Goal: Task Accomplishment & Management: Complete application form

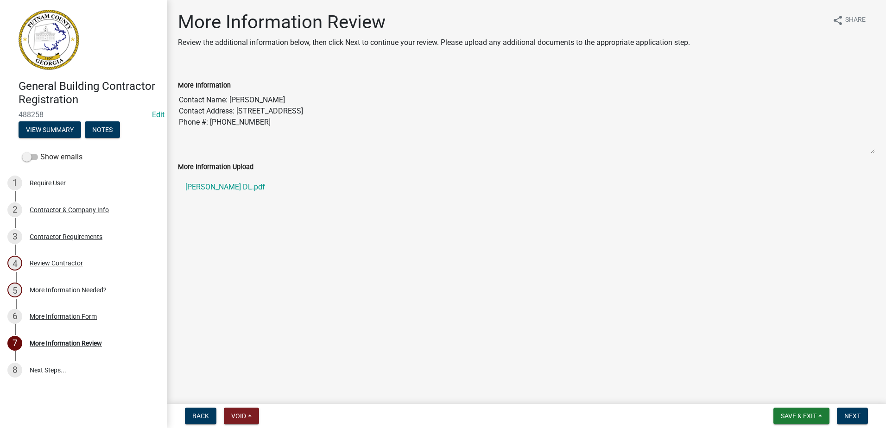
drag, startPoint x: 292, startPoint y: 97, endPoint x: 232, endPoint y: 93, distance: 59.9
click at [232, 93] on textarea "Contact Name: [PERSON_NAME] Contact Address: [STREET_ADDRESS] Phone #: [PHONE_N…" at bounding box center [526, 122] width 697 height 63
drag, startPoint x: 232, startPoint y: 93, endPoint x: 242, endPoint y: 101, distance: 12.9
drag, startPoint x: 388, startPoint y: 117, endPoint x: 272, endPoint y: 116, distance: 116.8
click at [272, 116] on textarea "Contact Name: [PERSON_NAME] Contact Address: [STREET_ADDRESS] Phone #: [PHONE_N…" at bounding box center [526, 122] width 697 height 63
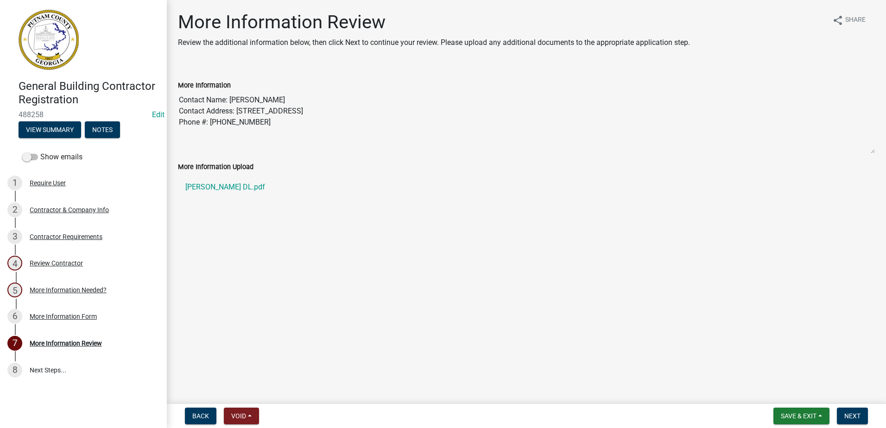
drag, startPoint x: 272, startPoint y: 116, endPoint x: 265, endPoint y: 116, distance: 6.5
click at [265, 116] on textarea "Contact Name: [PERSON_NAME] Contact Address: [STREET_ADDRESS] Phone #: [PHONE_N…" at bounding box center [526, 122] width 697 height 63
drag, startPoint x: 265, startPoint y: 116, endPoint x: 243, endPoint y: 110, distance: 22.7
click at [243, 110] on textarea "Contact Name: [PERSON_NAME] Contact Address: [STREET_ADDRESS] Phone #: [PHONE_N…" at bounding box center [526, 122] width 697 height 63
drag, startPoint x: 239, startPoint y: 107, endPoint x: 312, endPoint y: 110, distance: 73.2
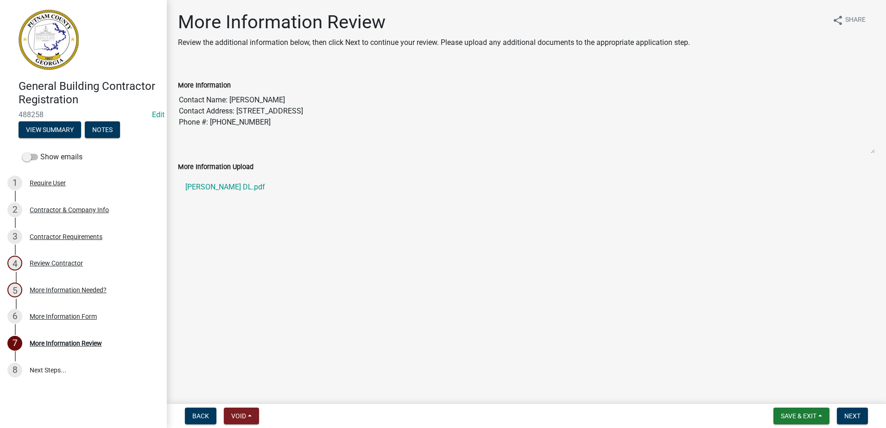
click at [312, 110] on textarea "Contact Name: [PERSON_NAME] Contact Address: [STREET_ADDRESS] Phone #: [PHONE_N…" at bounding box center [526, 122] width 697 height 63
drag, startPoint x: 312, startPoint y: 110, endPoint x: 303, endPoint y: 113, distance: 8.8
drag, startPoint x: 280, startPoint y: 128, endPoint x: 215, endPoint y: 122, distance: 66.1
click at [215, 122] on textarea "Contact Name: [PERSON_NAME] Contact Address: [STREET_ADDRESS] Phone #: [PHONE_N…" at bounding box center [526, 122] width 697 height 63
click at [211, 121] on textarea "Contact Name: [PERSON_NAME] Contact Address: [STREET_ADDRESS] Phone #: [PHONE_N…" at bounding box center [526, 122] width 697 height 63
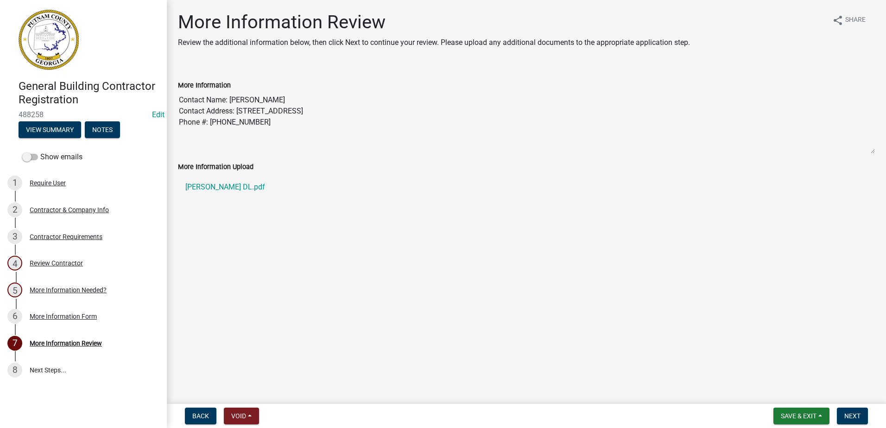
drag, startPoint x: 211, startPoint y: 121, endPoint x: 253, endPoint y: 126, distance: 42.4
click at [253, 126] on textarea "Contact Name: [PERSON_NAME] Contact Address: [STREET_ADDRESS] Phone #: [PHONE_N…" at bounding box center [526, 122] width 697 height 63
drag, startPoint x: 253, startPoint y: 126, endPoint x: 254, endPoint y: 118, distance: 8.0
click at [77, 208] on div "Contractor & Company Info" at bounding box center [69, 210] width 79 height 6
select select "GA"
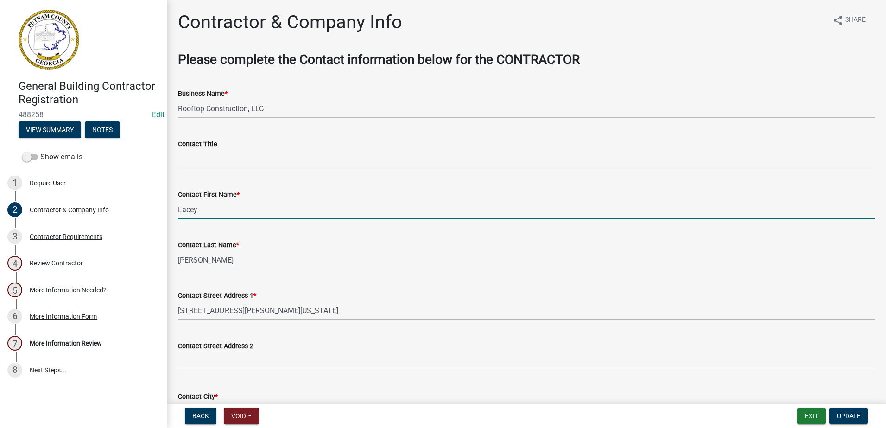
drag, startPoint x: 223, startPoint y: 208, endPoint x: 170, endPoint y: 206, distance: 53.3
click at [170, 206] on div "Contractor & Company Info share Share Please complete the Contact information b…" at bounding box center [526, 356] width 719 height 690
paste input "[PERSON_NAME]"
drag, startPoint x: 236, startPoint y: 210, endPoint x: 212, endPoint y: 209, distance: 24.1
click at [212, 209] on input "[PERSON_NAME]" at bounding box center [526, 209] width 697 height 19
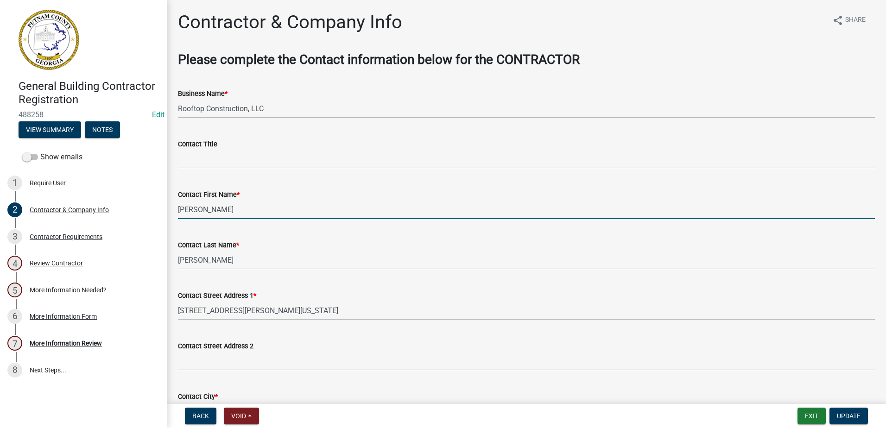
type input "[PERSON_NAME]"
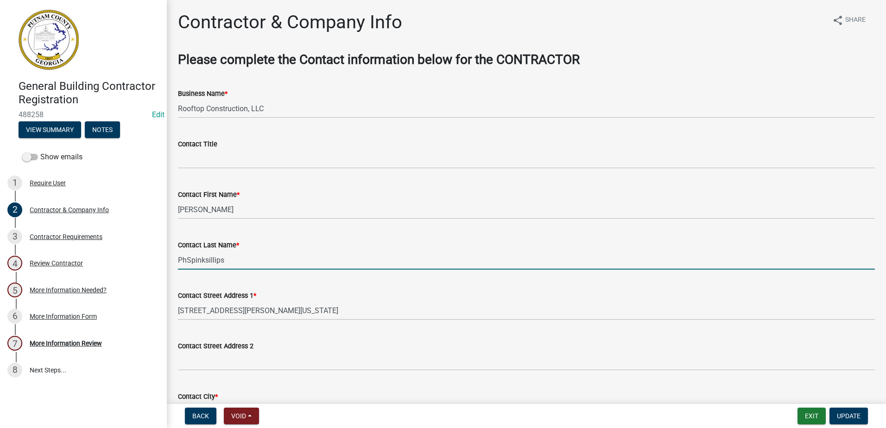
click at [184, 261] on input "PhSpinksillips" at bounding box center [526, 260] width 697 height 19
click at [188, 262] on input "PhSpinksillips" at bounding box center [526, 260] width 697 height 19
drag, startPoint x: 199, startPoint y: 263, endPoint x: 224, endPoint y: 271, distance: 26.5
click at [224, 271] on wm-data-entity-input "Contact Last Name * Spinksillips" at bounding box center [526, 252] width 697 height 51
type input "[PERSON_NAME]"
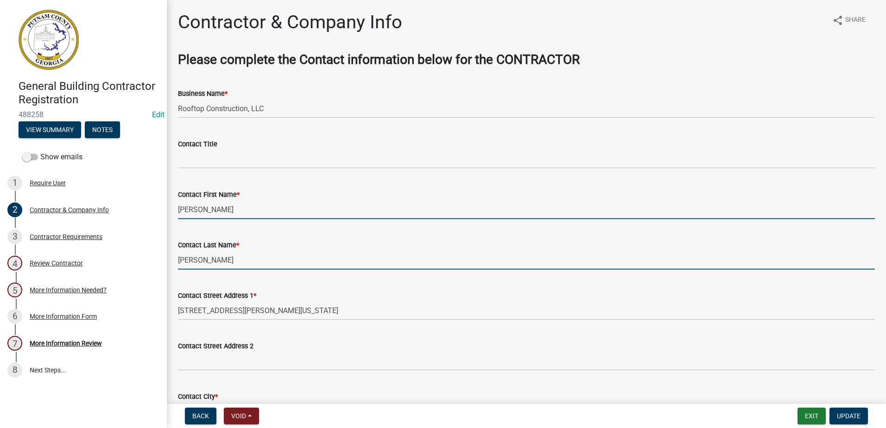
click at [227, 211] on input "[PERSON_NAME]" at bounding box center [526, 209] width 697 height 19
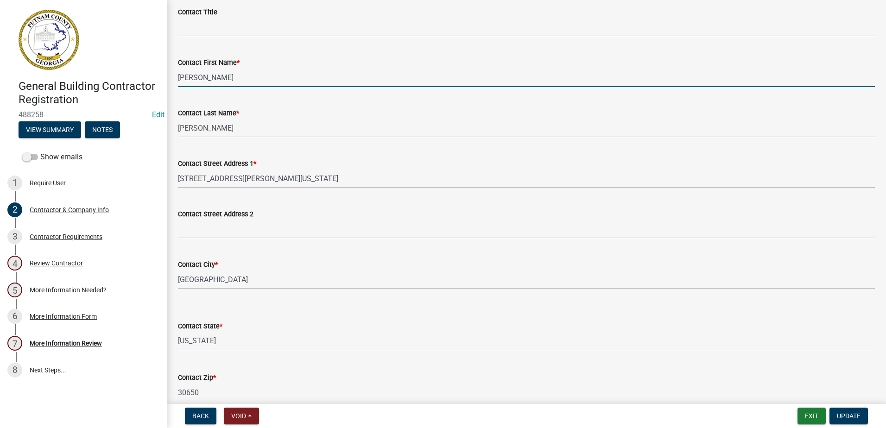
scroll to position [139, 0]
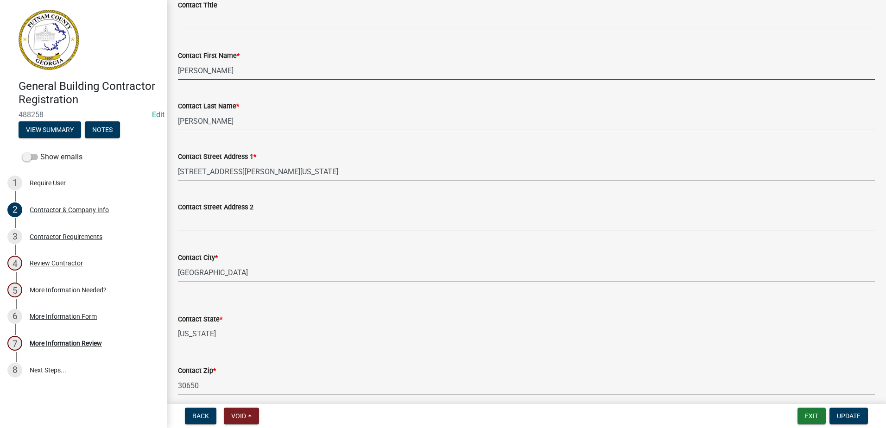
type input "[PERSON_NAME]"
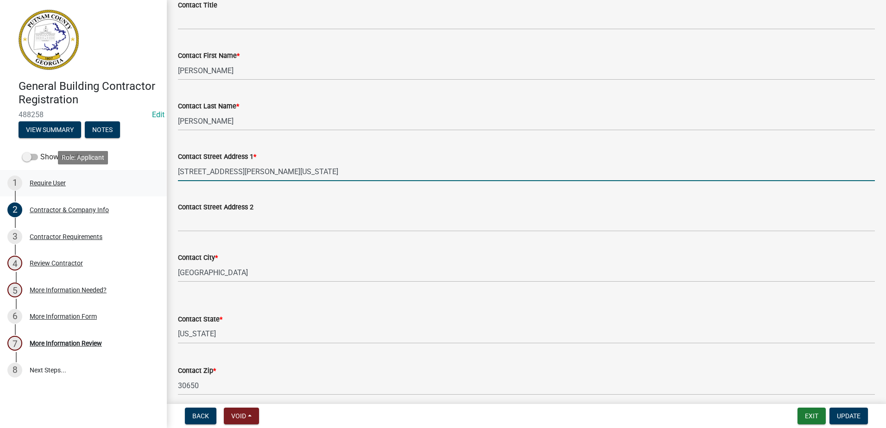
drag, startPoint x: 314, startPoint y: 171, endPoint x: 159, endPoint y: 183, distance: 155.3
click at [159, 183] on div "General Building Contractor Registration 488258 Edit View Summary Notes Show em…" at bounding box center [443, 214] width 886 height 428
paste input "[STREET_ADDRESS]"
type input "[STREET_ADDRESS]"
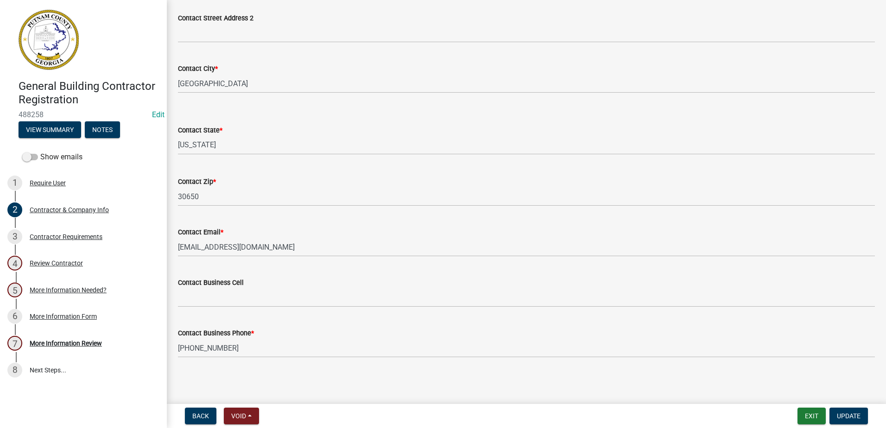
scroll to position [329, 0]
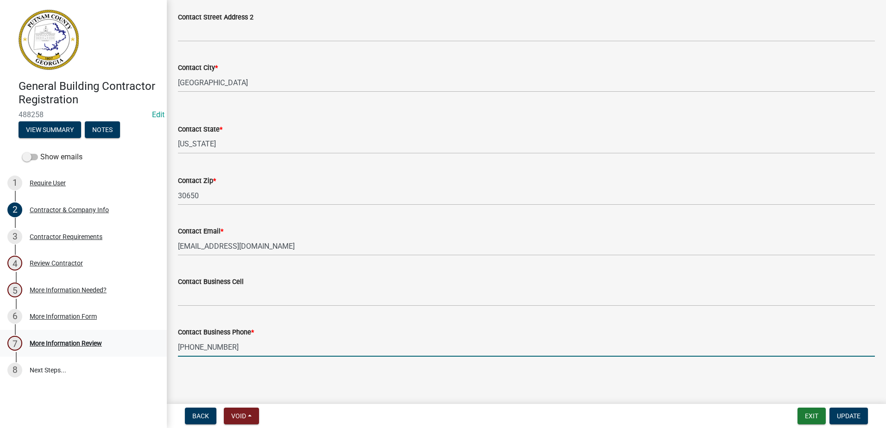
drag, startPoint x: 218, startPoint y: 348, endPoint x: 150, endPoint y: 352, distance: 67.7
click at [150, 352] on div "General Building Contractor Registration 488258 Edit View Summary Notes Show em…" at bounding box center [443, 214] width 886 height 428
paste input "[PHONE_NUMBER]"
type input "[PHONE_NUMBER]"
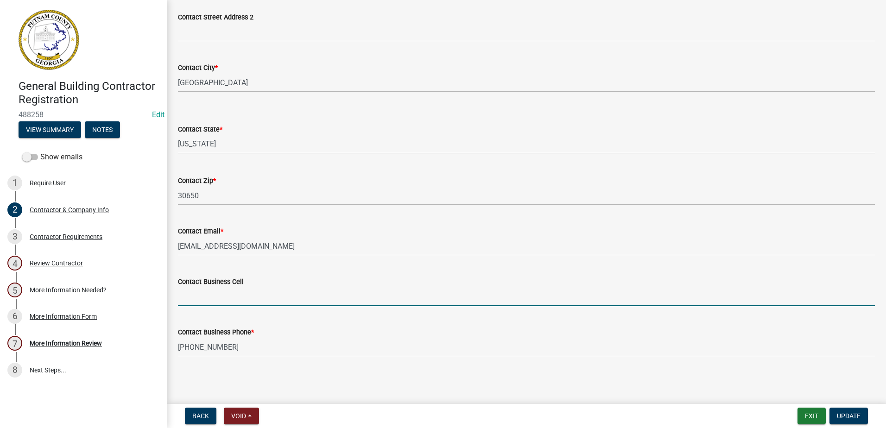
click at [224, 297] on input "Contact Business Cell" at bounding box center [526, 296] width 697 height 19
paste input "[PHONE_NUMBER]"
type input "[PHONE_NUMBER]"
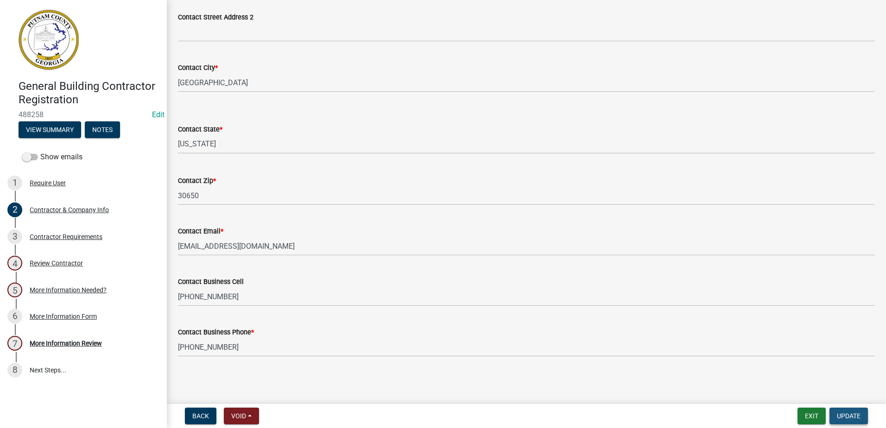
click at [855, 415] on span "Update" at bounding box center [849, 415] width 24 height 7
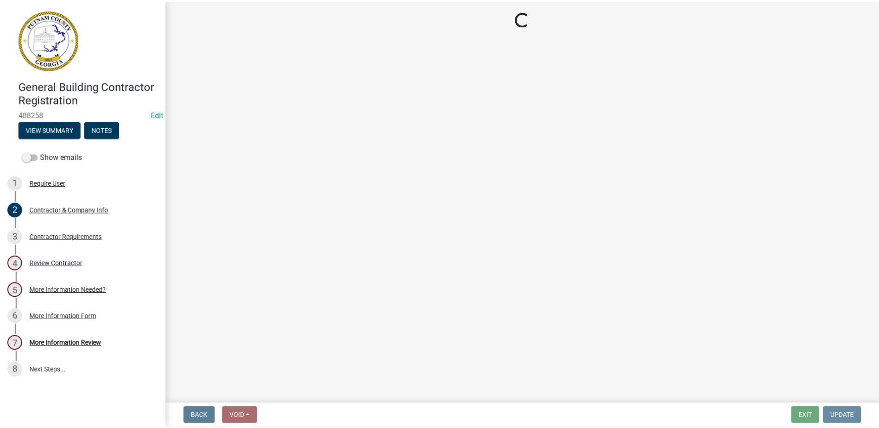
scroll to position [0, 0]
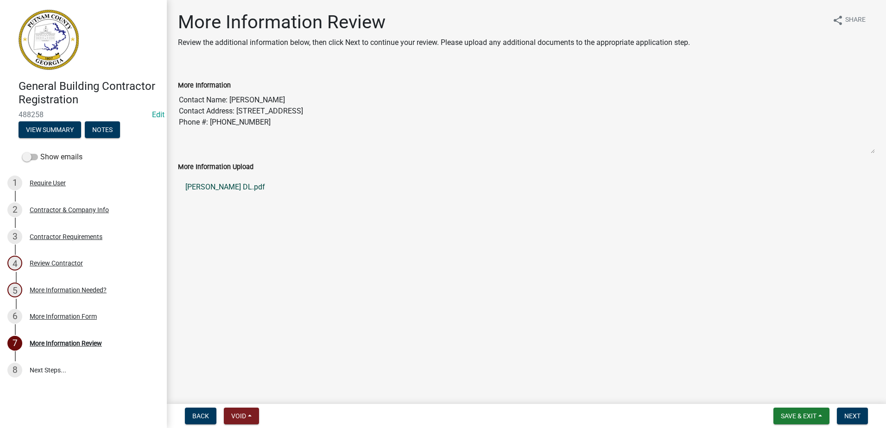
click at [238, 182] on link "[PERSON_NAME] DL.pdf" at bounding box center [526, 187] width 697 height 22
click at [862, 420] on button "Next" at bounding box center [852, 416] width 31 height 17
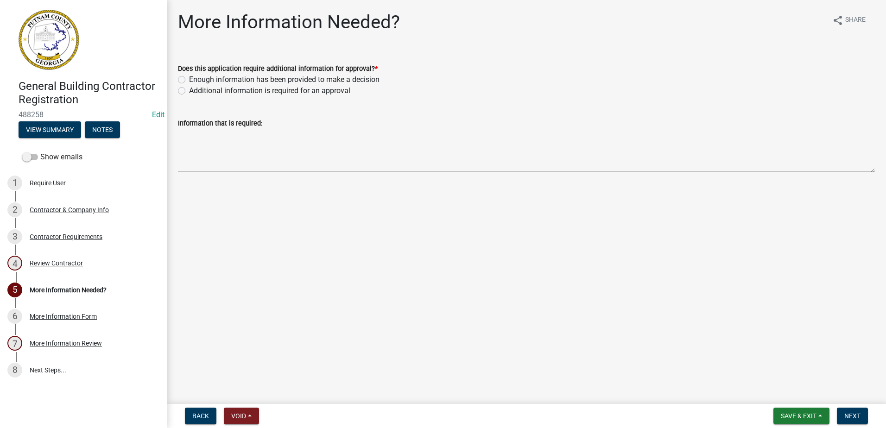
drag, startPoint x: 274, startPoint y: 80, endPoint x: 278, endPoint y: 83, distance: 4.9
click at [278, 83] on label "Enough information has been provided to make a decision" at bounding box center [284, 79] width 190 height 11
click at [189, 80] on label "Enough information has been provided to make a decision" at bounding box center [284, 79] width 190 height 11
click at [189, 80] on input "Enough information has been provided to make a decision" at bounding box center [192, 77] width 6 height 6
radio input "true"
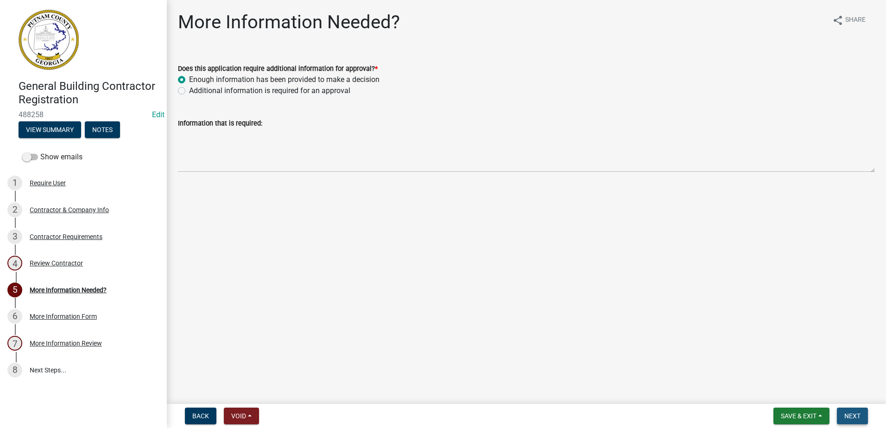
click at [851, 416] on span "Next" at bounding box center [852, 415] width 16 height 7
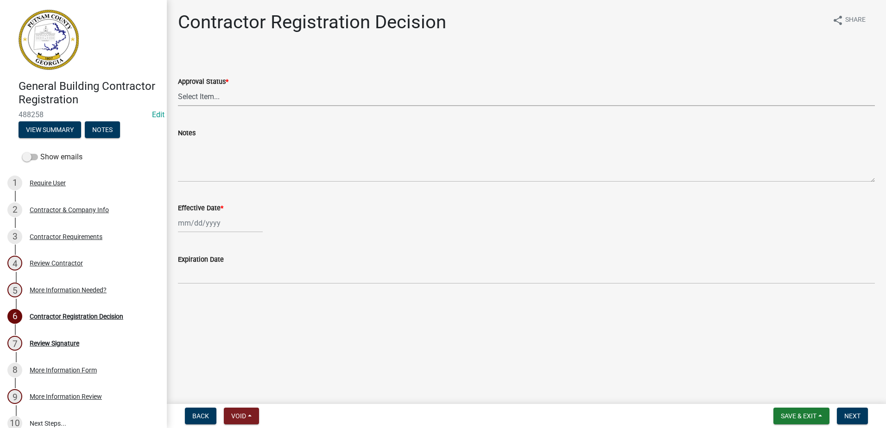
click at [311, 106] on select "Select Item... Approved Denied" at bounding box center [526, 96] width 697 height 19
click at [178, 87] on select "Select Item... Approved Denied" at bounding box center [526, 96] width 697 height 19
select select "4b86b809-39dd-4c68-9f3d-fdb3e7050482"
click at [211, 221] on div at bounding box center [220, 223] width 85 height 19
select select "10"
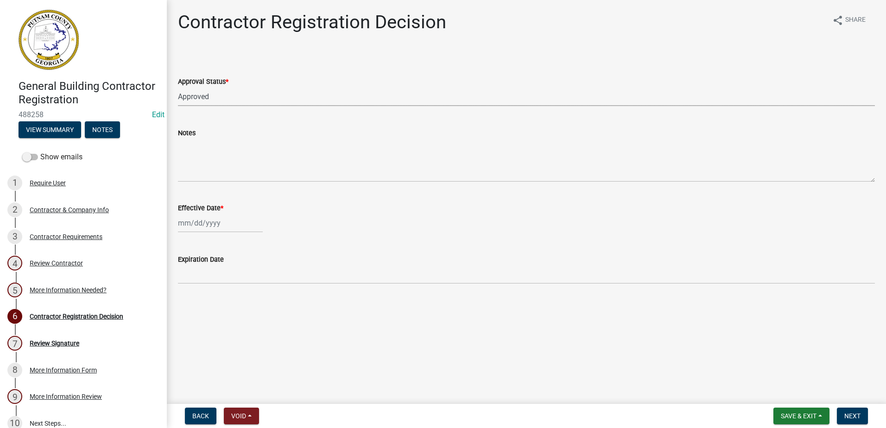
select select "2025"
click at [206, 296] on div "14" at bounding box center [202, 302] width 15 height 15
type input "[DATE]"
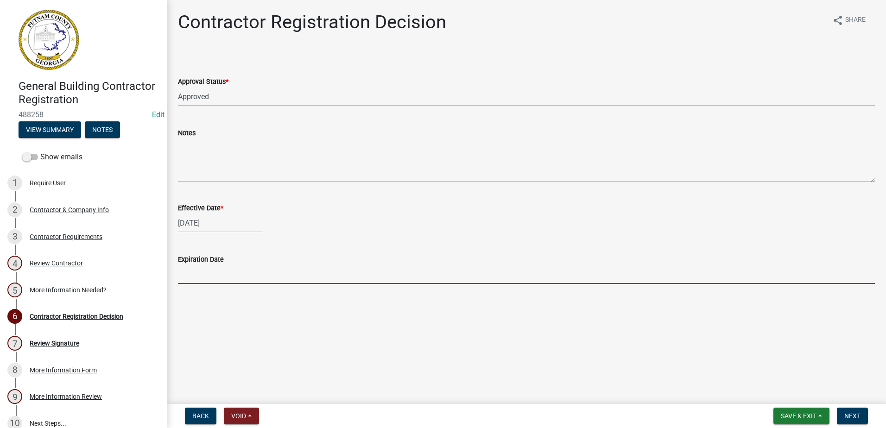
click at [209, 274] on input "Expiration Date" at bounding box center [526, 274] width 697 height 19
type input "[DATE]"
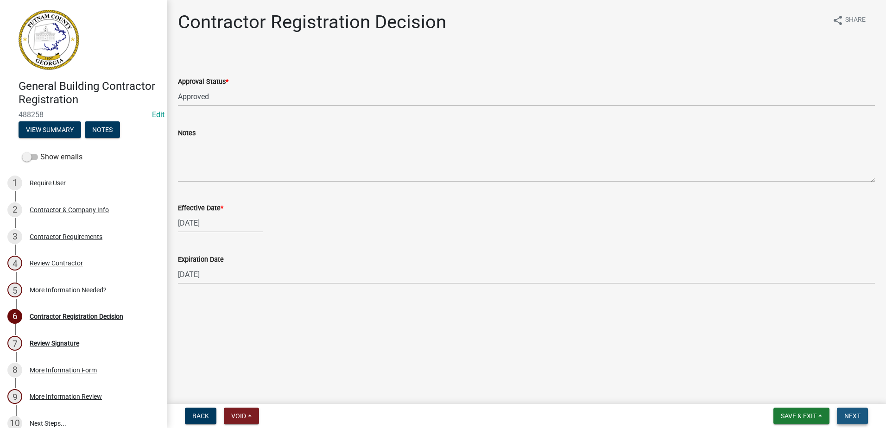
click at [850, 416] on span "Next" at bounding box center [852, 415] width 16 height 7
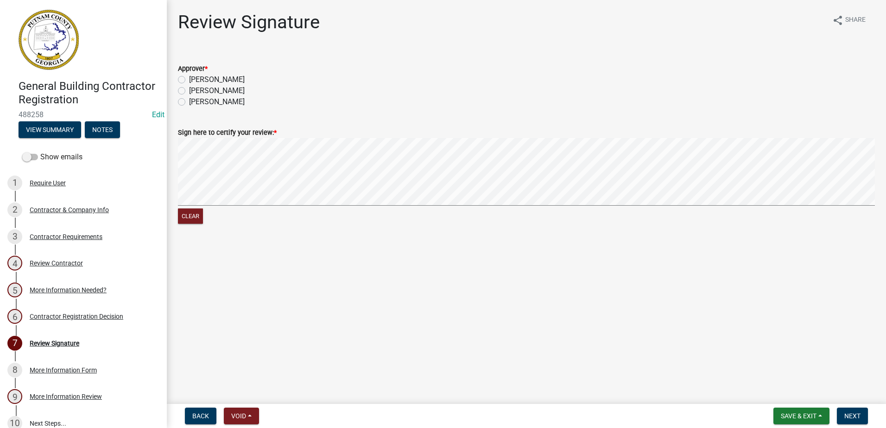
drag, startPoint x: 209, startPoint y: 77, endPoint x: 224, endPoint y: 109, distance: 35.9
click at [209, 78] on label "[PERSON_NAME]" at bounding box center [217, 79] width 56 height 11
click at [195, 78] on input "[PERSON_NAME]" at bounding box center [192, 77] width 6 height 6
radio input "true"
click at [848, 416] on span "Next" at bounding box center [852, 415] width 16 height 7
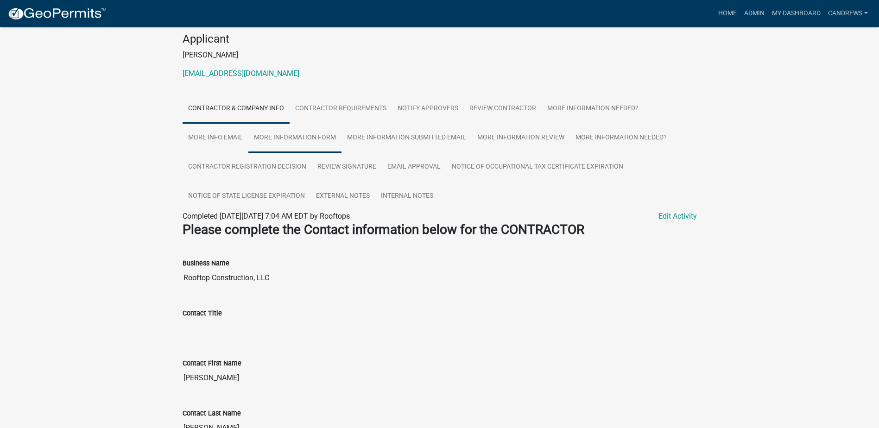
scroll to position [93, 0]
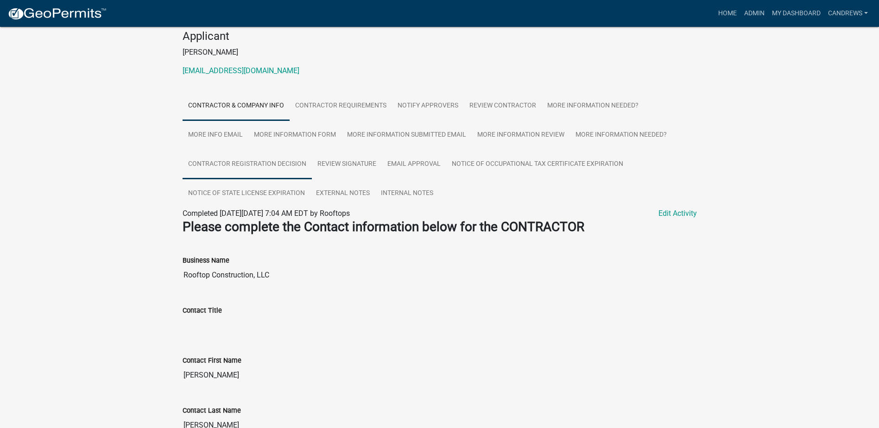
click at [256, 152] on link "Contractor Registration Decision" at bounding box center [247, 165] width 129 height 30
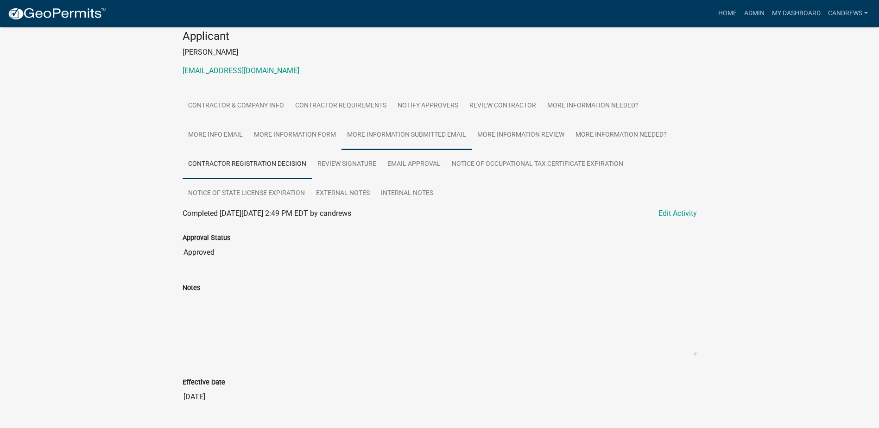
scroll to position [0, 0]
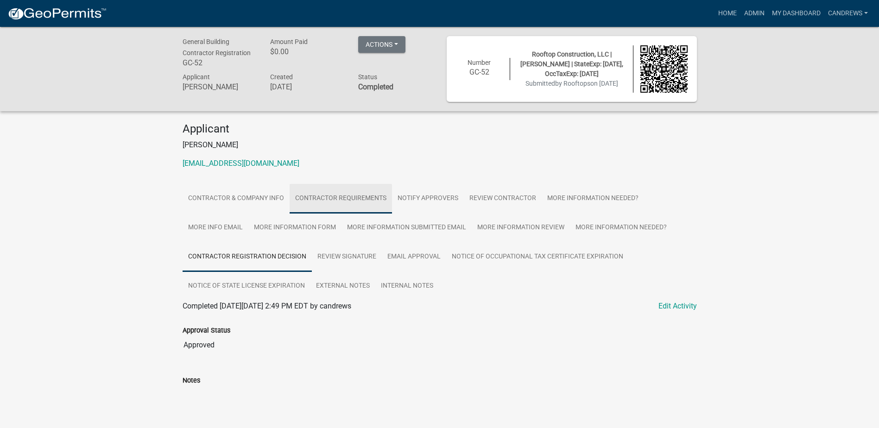
click at [353, 205] on link "Contractor Requirements" at bounding box center [341, 199] width 102 height 30
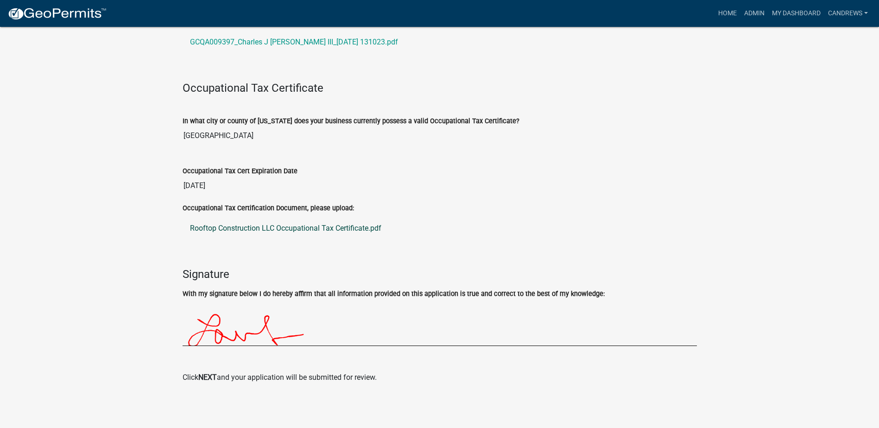
scroll to position [457, 0]
click at [326, 231] on link "Rooftop Construction LLC Occupational Tax Certificate.pdf" at bounding box center [440, 227] width 514 height 22
